Goal: Transaction & Acquisition: Register for event/course

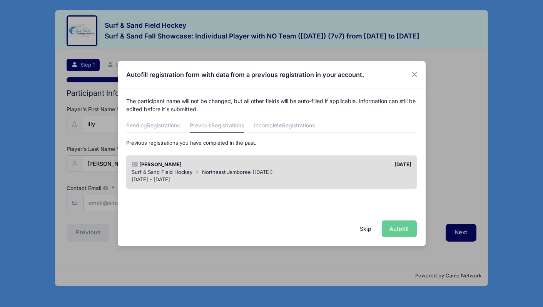
click at [252, 170] on span "Northeast Jamboree ([DATE])" at bounding box center [237, 172] width 71 height 6
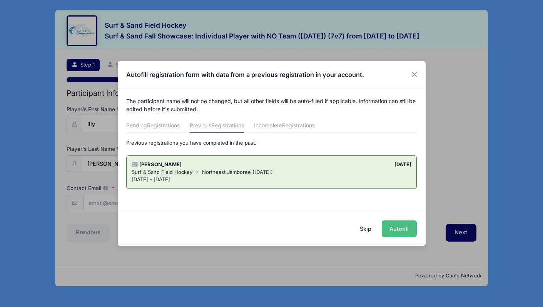
click at [399, 225] on button "Autofill" at bounding box center [399, 229] width 35 height 17
type input "[EMAIL_ADDRESS][DOMAIN_NAME]"
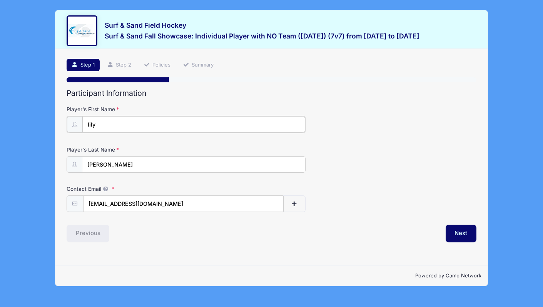
click at [234, 123] on input "lily" at bounding box center [193, 124] width 223 height 17
type input "Lily"
type input "[PERSON_NAME]"
click at [450, 234] on button "Next" at bounding box center [461, 233] width 31 height 18
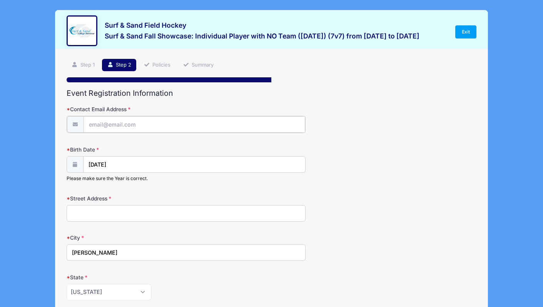
click at [130, 123] on input "Contact Email Address" at bounding box center [195, 124] width 222 height 17
type input "[EMAIL_ADDRESS][DOMAIN_NAME]"
click at [142, 211] on input "Street Address" at bounding box center [186, 213] width 239 height 17
type input "[STREET_ADDRESS]"
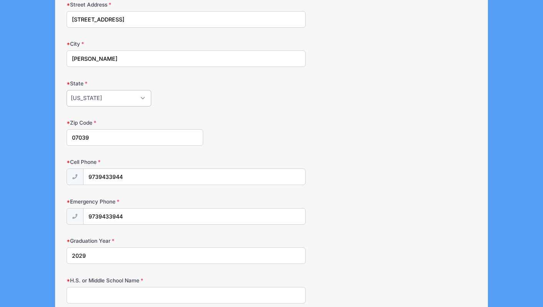
scroll to position [194, 0]
click at [132, 176] on input "9739433944" at bounding box center [195, 176] width 222 height 17
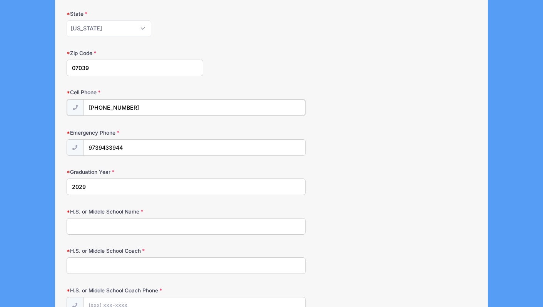
scroll to position [266, 0]
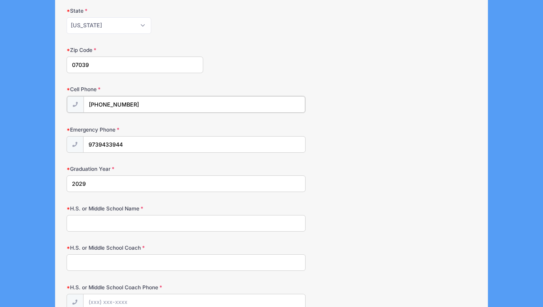
type input "[PHONE_NUMBER]"
click at [190, 223] on input "H.S. or Middle School Name" at bounding box center [186, 223] width 239 height 17
type input "[PERSON_NAME][GEOGRAPHIC_DATA]"
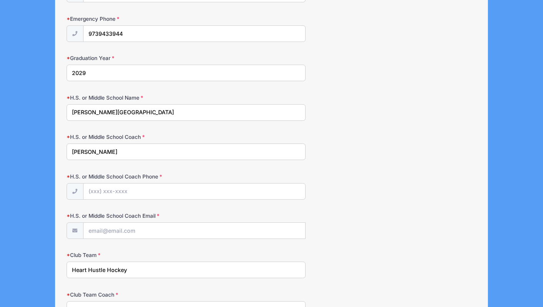
scroll to position [381, 0]
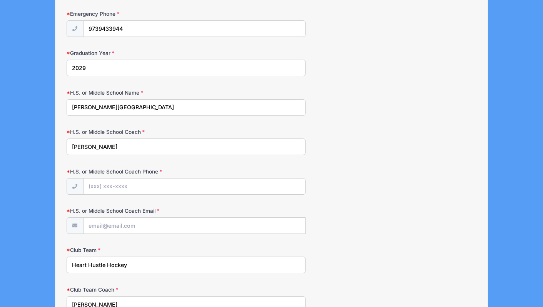
type input "[PERSON_NAME]"
click at [200, 185] on input "H.S. or Middle School Coach Phone" at bounding box center [195, 187] width 222 height 17
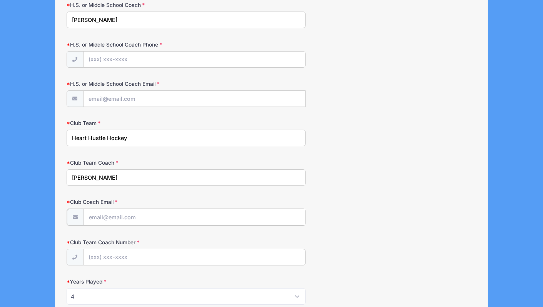
click at [180, 216] on form "Contact Email Address [EMAIL_ADDRESS][DOMAIN_NAME] Birth Date [DATE] Please mak…" at bounding box center [272, 63] width 410 height 932
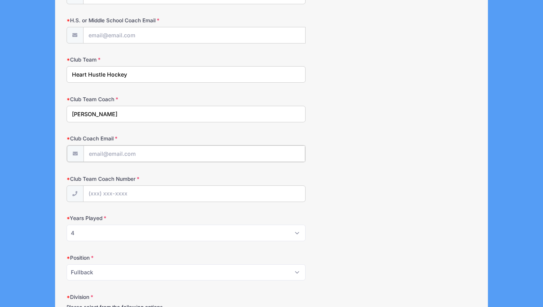
click at [147, 154] on input "Club Coach Email" at bounding box center [195, 154] width 222 height 17
paste input "[EMAIL_ADDRESS][DOMAIN_NAME]"
type input "[EMAIL_ADDRESS][DOMAIN_NAME]"
click at [148, 194] on input "Club Team Coach Number" at bounding box center [195, 193] width 222 height 17
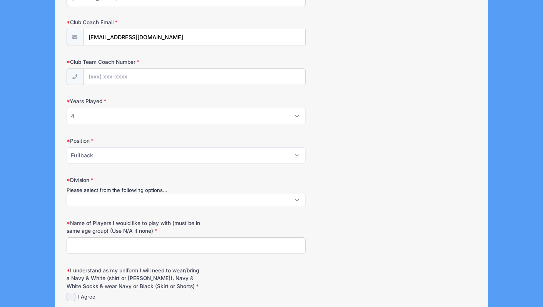
scroll to position [0, 0]
click at [299, 199] on span at bounding box center [186, 200] width 239 height 12
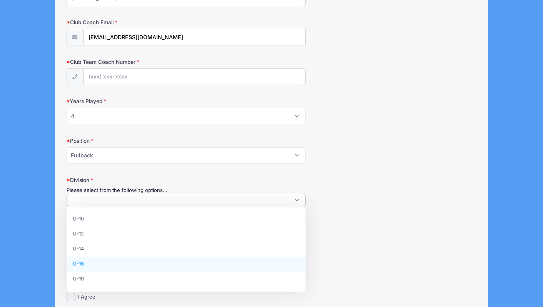
select select "U-16"
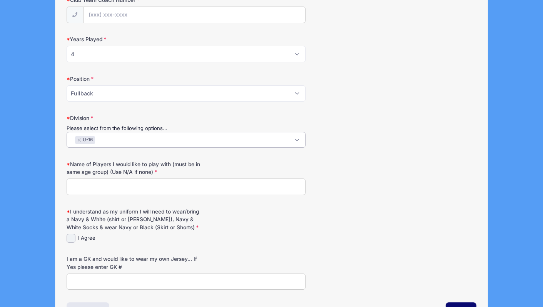
scroll to position [752, 0]
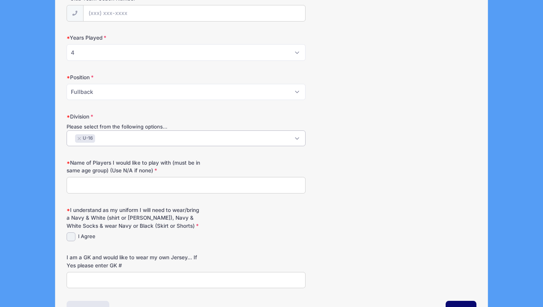
click at [226, 183] on input "Name of Players I would like to play with (must be in same age group) (Use N/A …" at bounding box center [186, 185] width 239 height 17
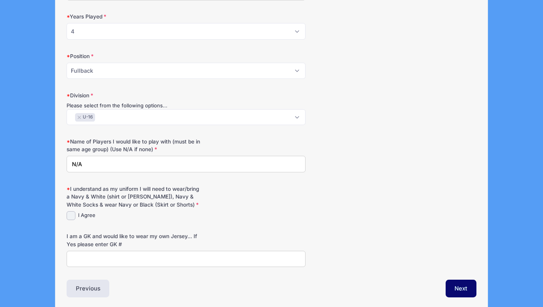
scroll to position [776, 0]
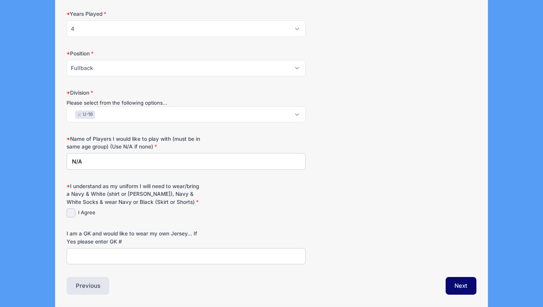
type input "N/A"
click at [70, 211] on input "I Agree" at bounding box center [71, 213] width 9 height 9
checkbox input "true"
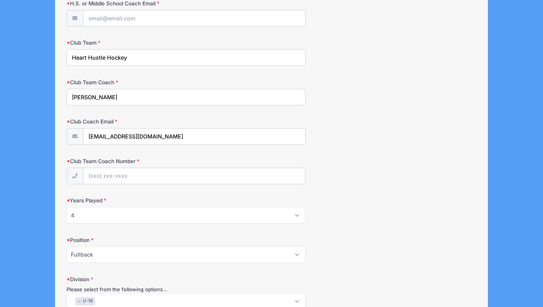
scroll to position [587, 0]
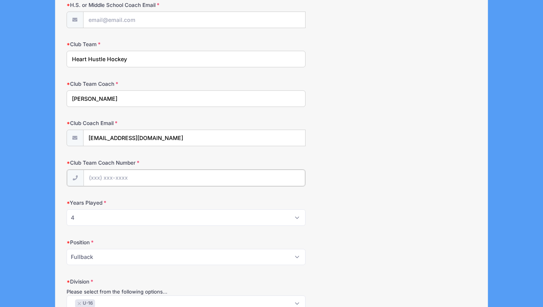
click at [176, 177] on input "Club Team Coach Number" at bounding box center [195, 178] width 222 height 17
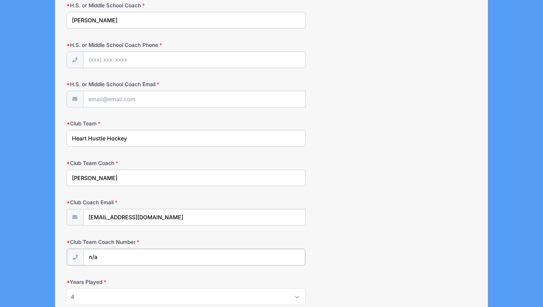
scroll to position [506, 0]
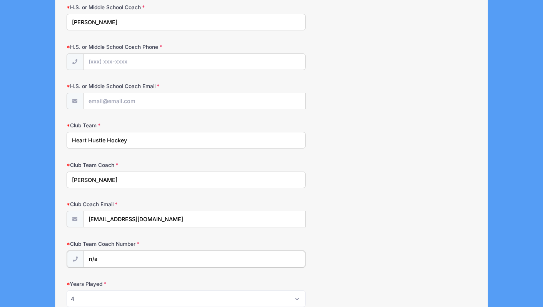
type input "n/a"
click at [114, 60] on input "H.S. or Middle School Coach Phone" at bounding box center [195, 62] width 222 height 17
type input "n/a"
click at [139, 99] on form "Contact Email Address [EMAIL_ADDRESS][DOMAIN_NAME] Birth Date [DATE] Please mak…" at bounding box center [272, 66] width 410 height 935
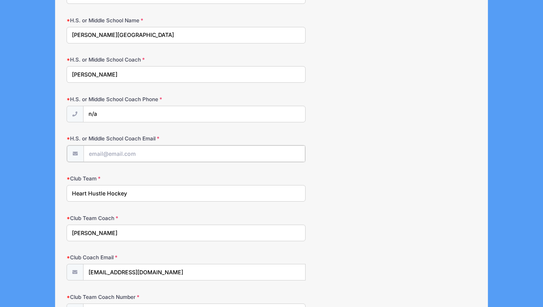
paste input "[EMAIL_ADDRESS][PERSON_NAME][DOMAIN_NAME]"
type input "[EMAIL_ADDRESS][PERSON_NAME][DOMAIN_NAME]"
click at [431, 183] on div "Club Team Heart Hustle Hockey" at bounding box center [272, 187] width 410 height 27
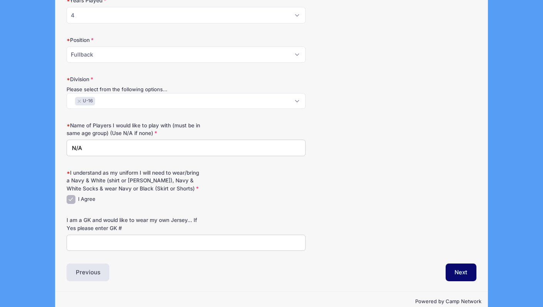
scroll to position [804, 0]
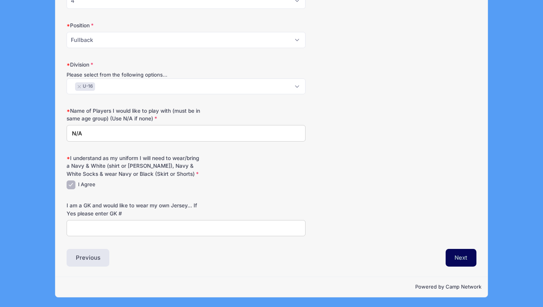
click at [464, 253] on button "Next" at bounding box center [461, 258] width 31 height 18
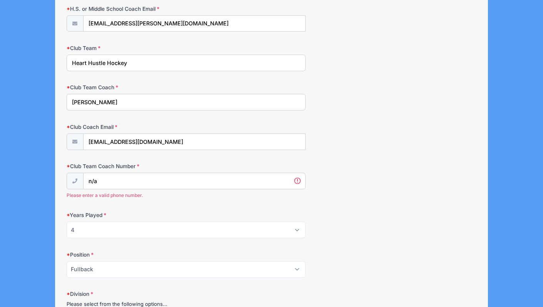
scroll to position [509, 0]
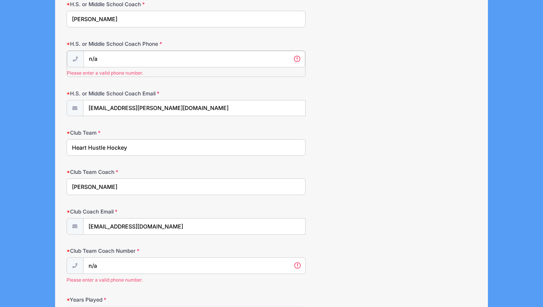
click at [164, 55] on input "n/a" at bounding box center [195, 59] width 222 height 17
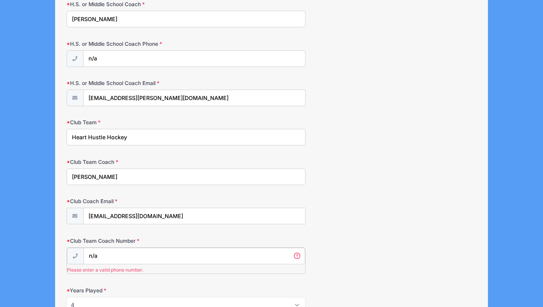
click at [121, 260] on input "n/a" at bounding box center [195, 256] width 222 height 17
paste input "[EMAIL_ADDRESS][PERSON_NAME][DOMAIN_NAME]"
type input "k"
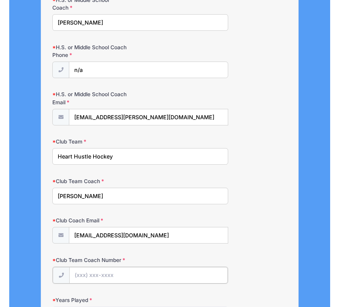
scroll to position [509, 0]
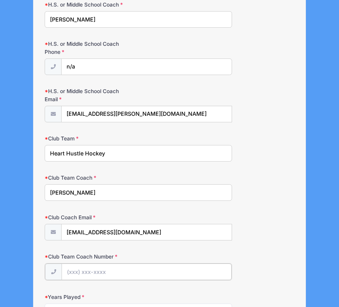
paste input "[EMAIL_ADDRESS][PERSON_NAME][DOMAIN_NAME]"
type input "\"
paste input "(197) 387-9525"
type input "[PHONE_NUMBER]"
click at [265, 266] on div "Club Team Coach Number [PHONE_NUMBER]" at bounding box center [170, 266] width 250 height 27
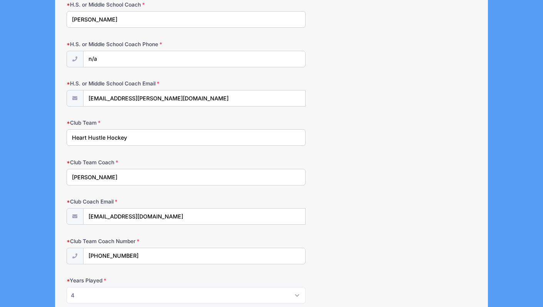
click at [383, 101] on div "H.S. or Middle School Coach Email [EMAIL_ADDRESS][PERSON_NAME][DOMAIN_NAME]" at bounding box center [272, 93] width 410 height 27
click at [121, 62] on input "n/a" at bounding box center [195, 59] width 222 height 17
paste input "[PHONE_NUMBER]"
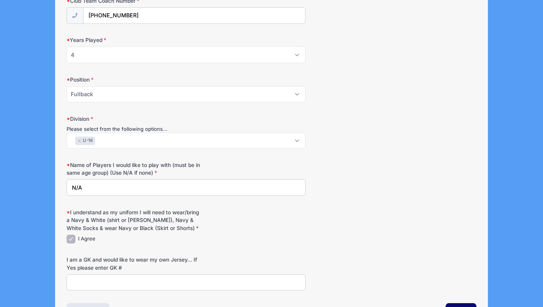
scroll to position [655, 0]
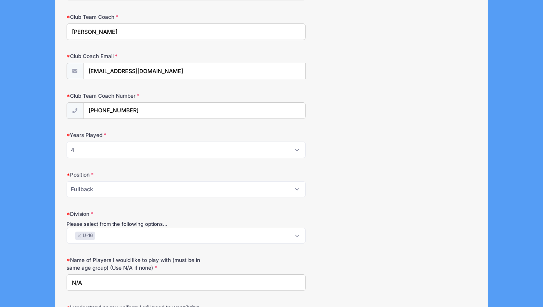
type input "[PHONE_NUMBER]"
click at [299, 149] on select "Please Select 1 2 3 4 5 6 7 8 9 10+" at bounding box center [186, 149] width 239 height 17
select select "5"
click at [67, 142] on select "Please Select 1 2 3 4 5 6 7 8 9 10+" at bounding box center [186, 150] width 239 height 17
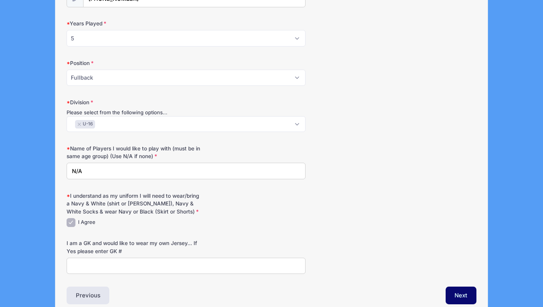
scroll to position [804, 0]
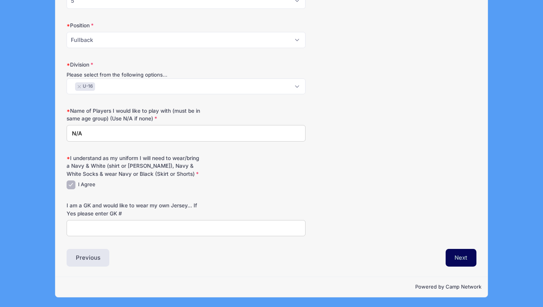
click at [458, 255] on button "Next" at bounding box center [461, 258] width 31 height 18
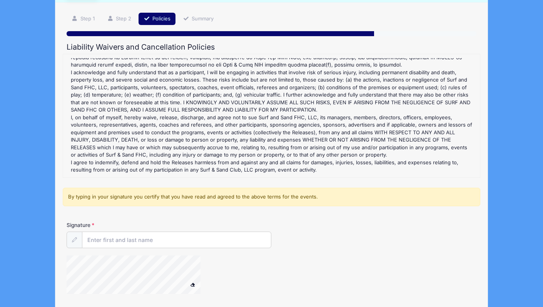
scroll to position [108, 0]
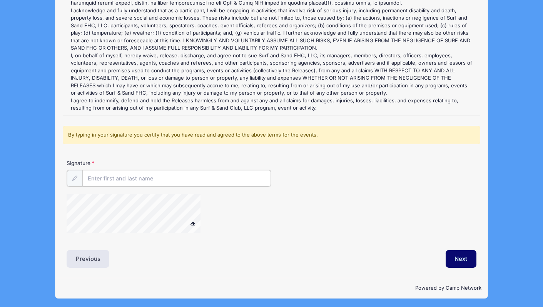
click at [184, 177] on input "Signature" at bounding box center [176, 178] width 189 height 17
type input "[PERSON_NAME]"
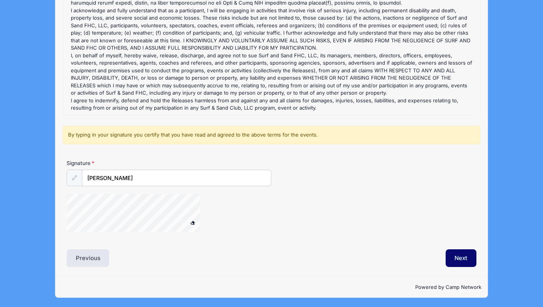
click at [201, 201] on div at bounding box center [144, 214] width 154 height 41
click at [461, 254] on button "Next" at bounding box center [461, 259] width 31 height 18
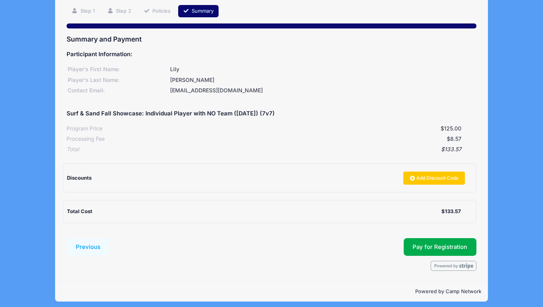
scroll to position [59, 0]
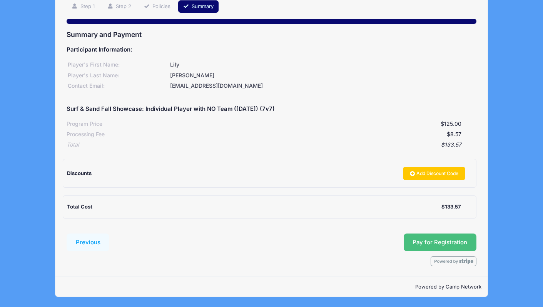
click at [445, 236] on button "Pay for Registration" at bounding box center [440, 243] width 73 height 18
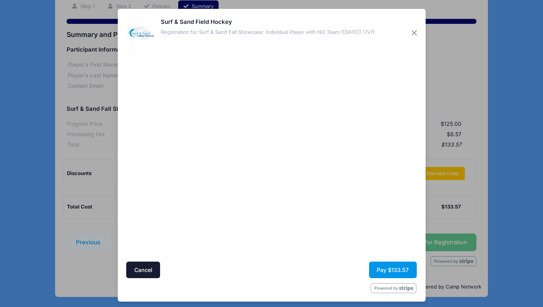
click at [392, 268] on button "Pay $133.57" at bounding box center [393, 270] width 48 height 17
